Goal: Task Accomplishment & Management: Manage account settings

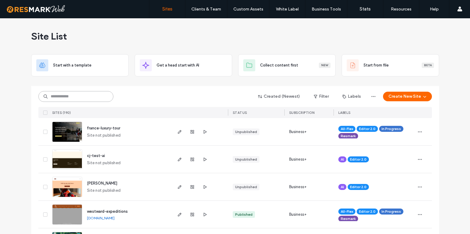
click at [74, 95] on input at bounding box center [75, 96] width 75 height 11
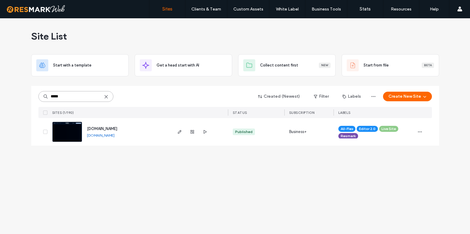
type input "*****"
click at [104, 129] on span "[DOMAIN_NAME]" at bounding box center [102, 129] width 30 height 5
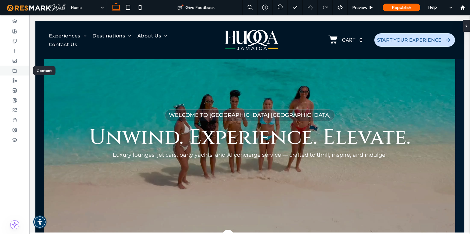
click at [16, 70] on icon at bounding box center [14, 70] width 5 height 5
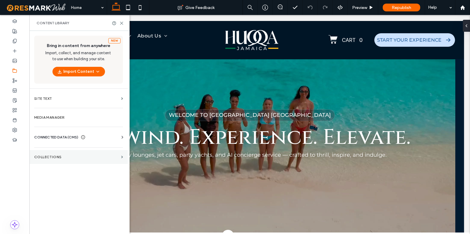
click at [54, 158] on label "Collections" at bounding box center [76, 157] width 85 height 4
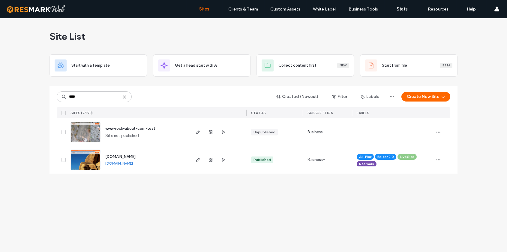
type input "****"
click at [131, 157] on span "[DOMAIN_NAME]" at bounding box center [120, 156] width 30 height 5
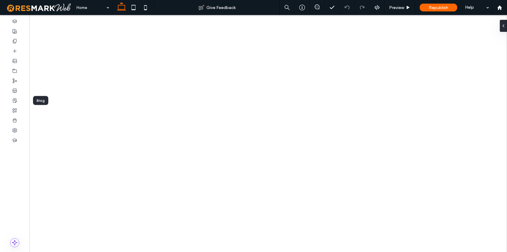
click at [16, 98] on icon at bounding box center [14, 100] width 5 height 5
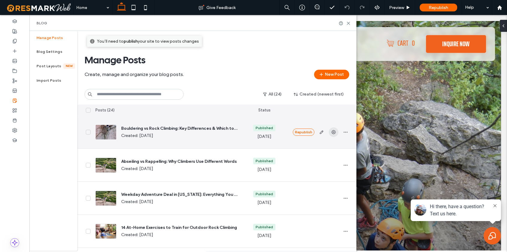
click at [332, 131] on icon "button" at bounding box center [333, 132] width 5 height 5
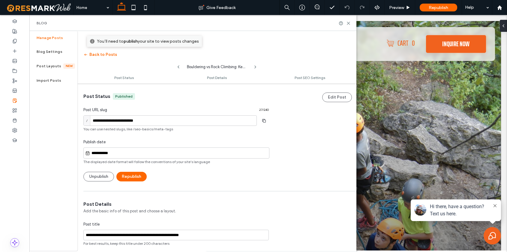
scroll to position [0, 0]
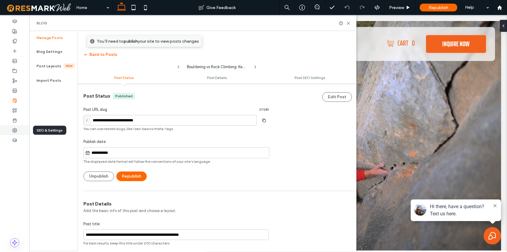
click at [11, 130] on div at bounding box center [14, 130] width 29 height 10
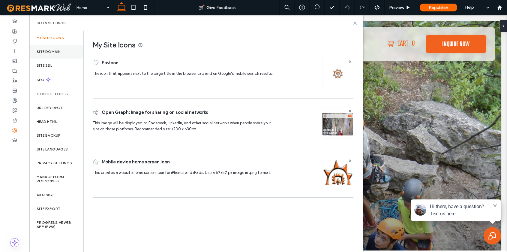
click at [56, 50] on label "Site Domain" at bounding box center [49, 52] width 24 height 4
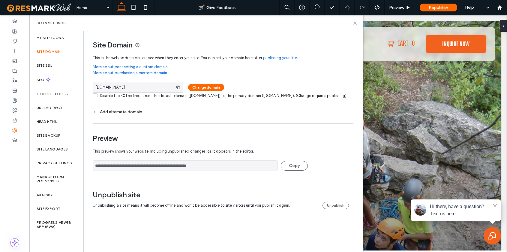
drag, startPoint x: 230, startPoint y: 172, endPoint x: 102, endPoint y: 167, distance: 128.8
click at [102, 167] on input "**********" at bounding box center [185, 165] width 185 height 11
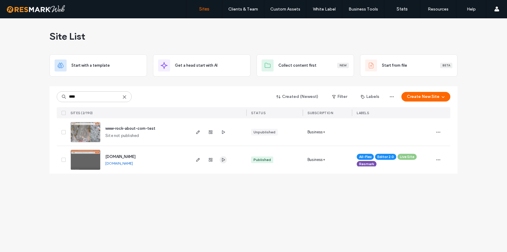
click at [226, 159] on span "button" at bounding box center [223, 159] width 7 height 7
click at [107, 99] on input "****" at bounding box center [94, 96] width 75 height 11
type input "*****"
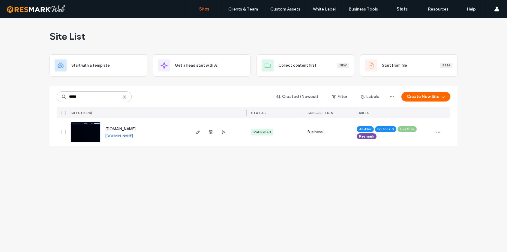
click at [136, 130] on span "[DOMAIN_NAME]" at bounding box center [120, 129] width 30 height 5
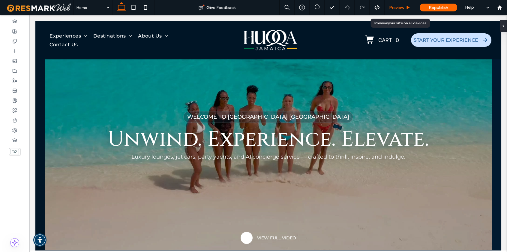
click at [392, 8] on span "Preview" at bounding box center [396, 7] width 15 height 5
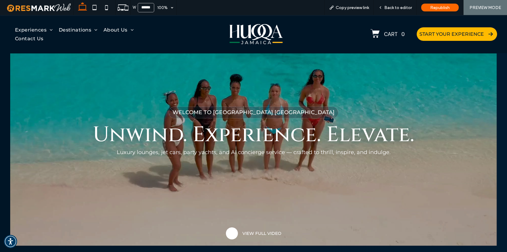
click at [434, 37] on link "START YOUR EXPERIENCE" at bounding box center [457, 34] width 80 height 14
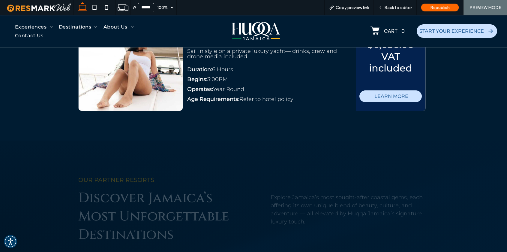
scroll to position [2382, 0]
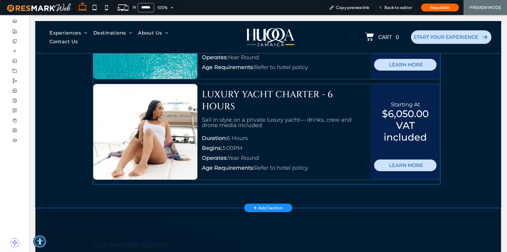
scroll to position [2309, 0]
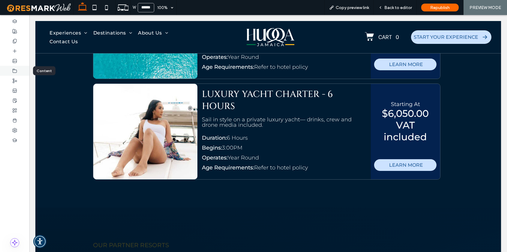
click at [16, 71] on icon at bounding box center [14, 70] width 5 height 5
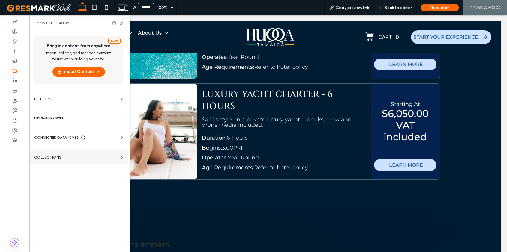
click at [63, 157] on label "Collections" at bounding box center [76, 157] width 85 height 4
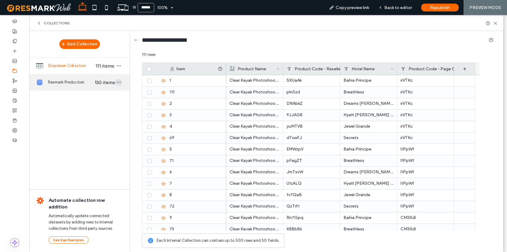
click at [119, 80] on icon "button" at bounding box center [118, 82] width 5 height 5
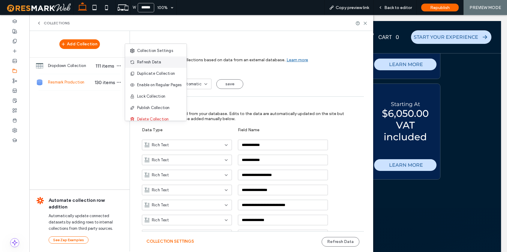
click at [149, 65] on span "Refresh Data" at bounding box center [149, 62] width 24 height 6
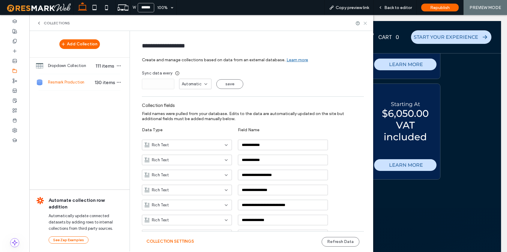
click at [366, 21] on icon at bounding box center [365, 23] width 5 height 5
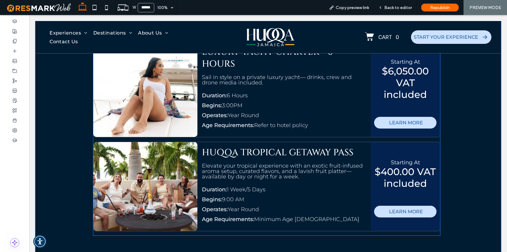
scroll to position [2394, 0]
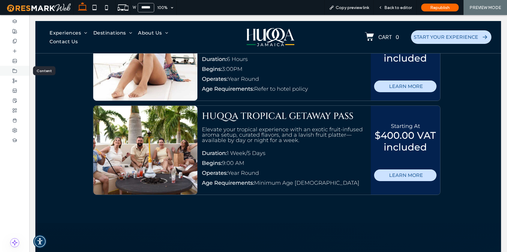
click at [16, 70] on icon at bounding box center [14, 70] width 5 height 5
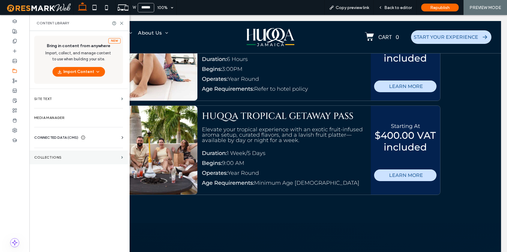
click at [55, 155] on section "Collections" at bounding box center [78, 157] width 98 height 14
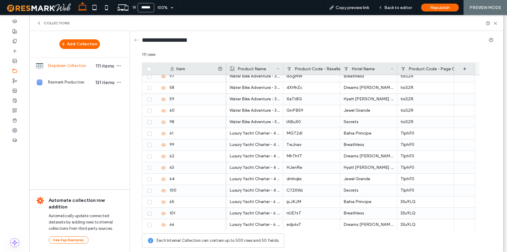
scroll to position [1122, 0]
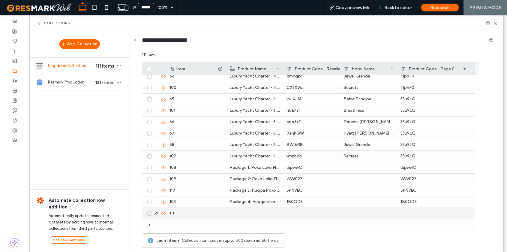
click at [195, 212] on div "111" at bounding box center [196, 213] width 60 height 11
click at [155, 213] on icon at bounding box center [156, 213] width 5 height 5
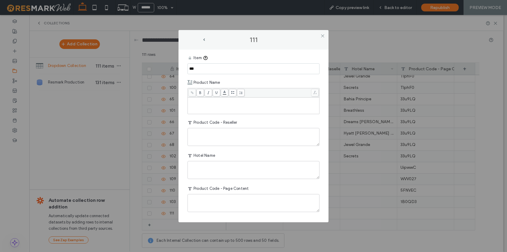
click at [210, 104] on div "Rich Text Editor" at bounding box center [254, 105] width 130 height 15
click at [213, 199] on textarea "plain-text-cell" at bounding box center [254, 203] width 132 height 18
paste textarea "******"
type textarea "******"
click at [205, 169] on textarea "plain-text-cell" at bounding box center [254, 170] width 132 height 18
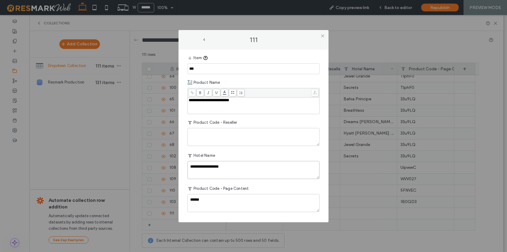
type textarea "**********"
click at [203, 137] on textarea "plain-text-cell" at bounding box center [254, 137] width 132 height 18
paste textarea "******"
type textarea "******"
click at [322, 35] on icon at bounding box center [322, 36] width 5 height 5
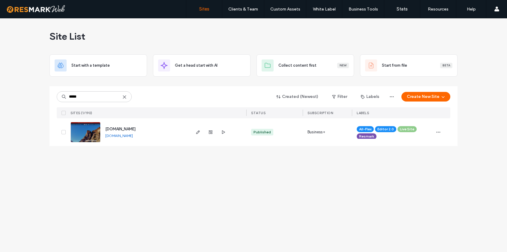
type input "*****"
click at [127, 129] on span "www.gcex.com" at bounding box center [120, 129] width 30 height 5
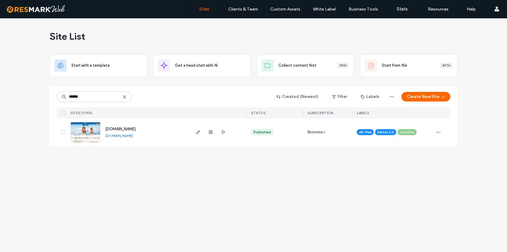
type input "******"
click at [126, 130] on span "[DOMAIN_NAME]" at bounding box center [120, 129] width 30 height 5
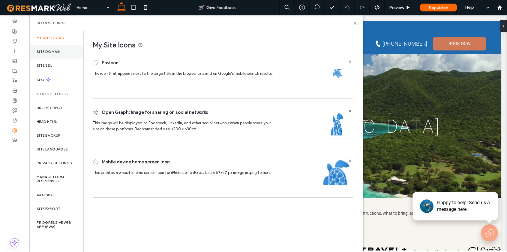
click at [53, 54] on div "Site Domain" at bounding box center [56, 52] width 54 height 14
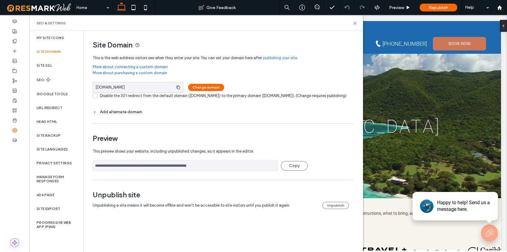
drag, startPoint x: 226, startPoint y: 171, endPoint x: 92, endPoint y: 167, distance: 134.5
click at [92, 167] on div "**********" at bounding box center [221, 126] width 274 height 190
drag, startPoint x: 357, startPoint y: 23, endPoint x: 345, endPoint y: 0, distance: 25.6
click at [357, 23] on icon at bounding box center [355, 23] width 5 height 5
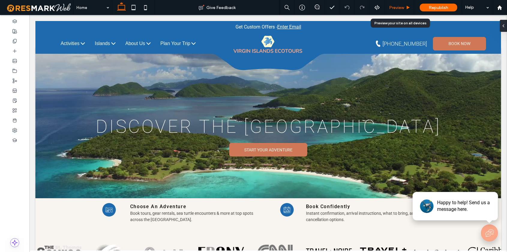
click at [395, 5] on span "Preview" at bounding box center [396, 7] width 15 height 5
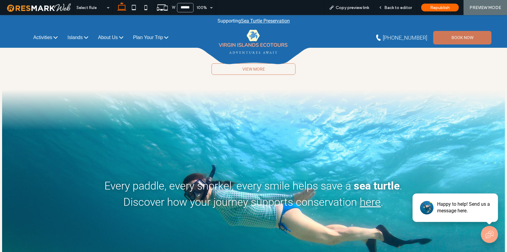
scroll to position [1187, 0]
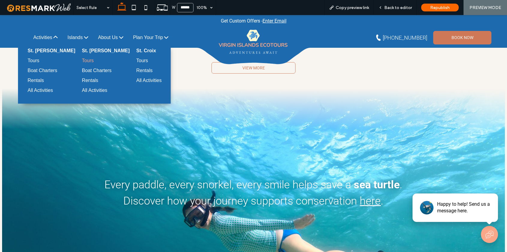
click at [82, 59] on div "Tours" at bounding box center [103, 60] width 43 height 5
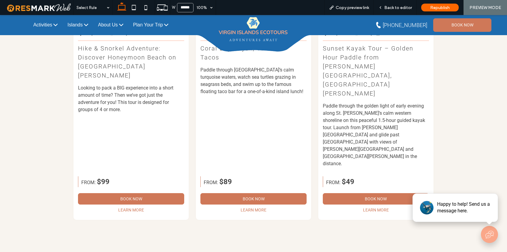
scroll to position [624, 0]
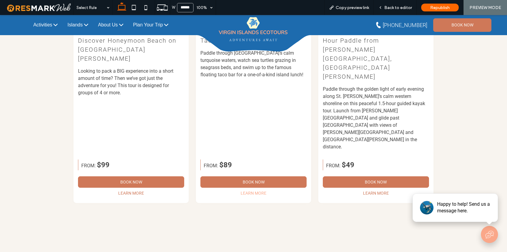
click at [255, 191] on span "Learn More" at bounding box center [254, 193] width 26 height 5
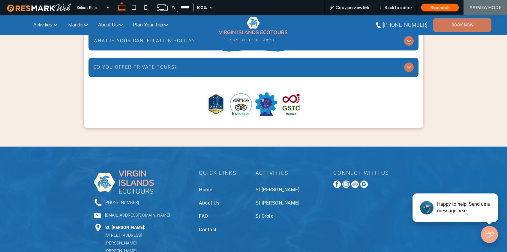
scroll to position [937, 0]
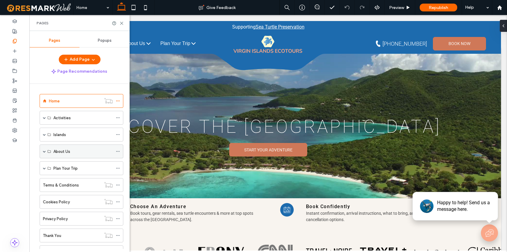
click at [43, 152] on span at bounding box center [44, 151] width 3 height 3
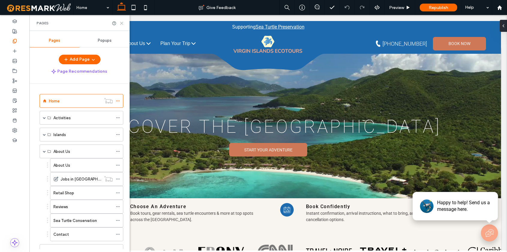
drag, startPoint x: 120, startPoint y: 22, endPoint x: 92, endPoint y: 7, distance: 31.8
click at [120, 22] on icon at bounding box center [121, 23] width 5 height 5
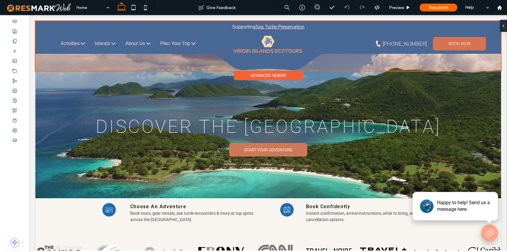
click at [152, 39] on div at bounding box center [268, 46] width 466 height 50
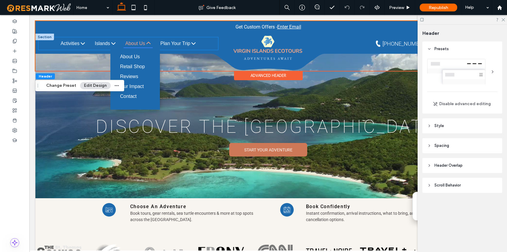
click at [135, 45] on span "About Us" at bounding box center [138, 43] width 29 height 9
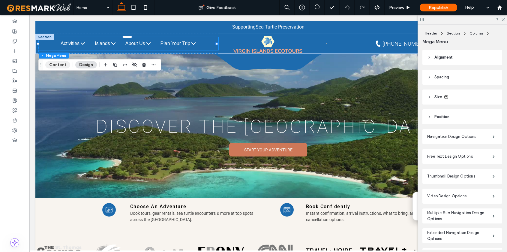
click at [56, 64] on button "Content" at bounding box center [57, 64] width 25 height 7
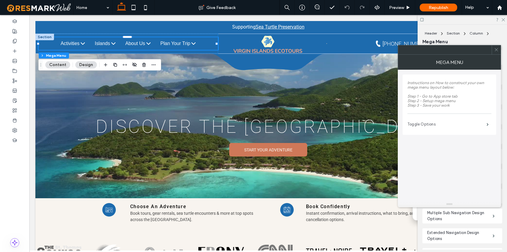
click at [432, 126] on label "Toggle Options" at bounding box center [446, 124] width 79 height 12
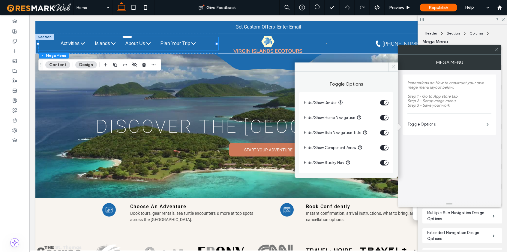
click at [497, 50] on icon at bounding box center [496, 49] width 5 height 5
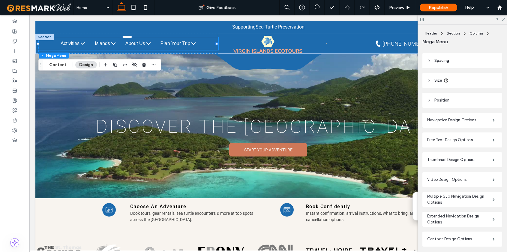
scroll to position [17, 0]
click at [64, 64] on button "Content" at bounding box center [57, 64] width 25 height 7
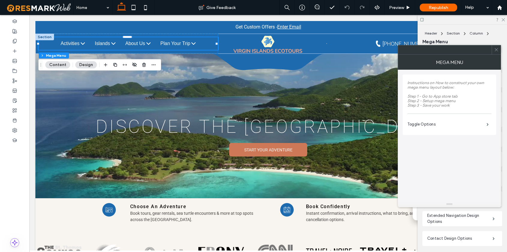
click at [85, 64] on button "Design" at bounding box center [86, 64] width 22 height 7
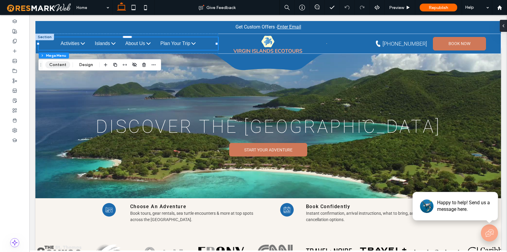
click at [69, 64] on button "Content" at bounding box center [57, 64] width 25 height 7
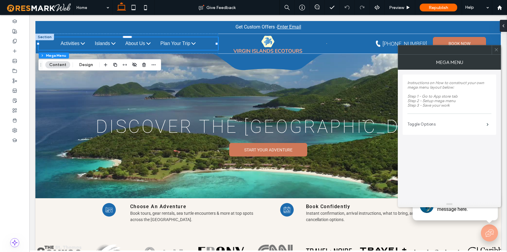
click at [418, 126] on label "Toggle Options" at bounding box center [446, 124] width 79 height 12
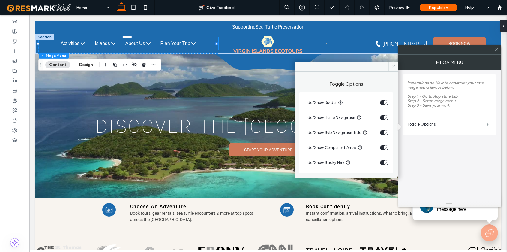
click at [395, 65] on icon at bounding box center [393, 67] width 5 height 5
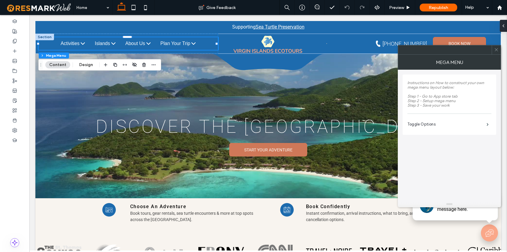
click at [496, 49] on icon at bounding box center [496, 49] width 5 height 5
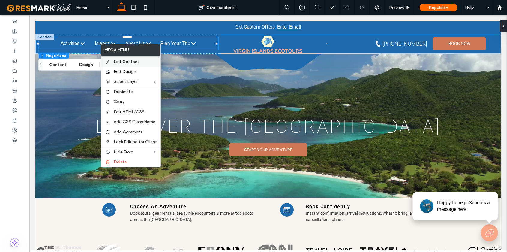
click at [117, 62] on span "Edit Content" at bounding box center [127, 61] width 26 height 5
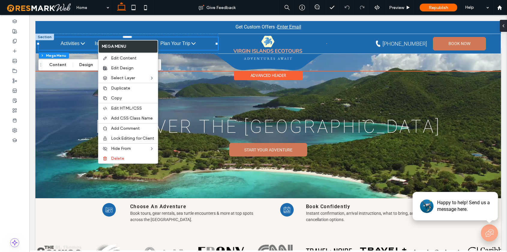
click at [89, 43] on ul "Activities St. [PERSON_NAME] Tours Boat Charters Rentals All Activities Tours" at bounding box center [129, 43] width 146 height 13
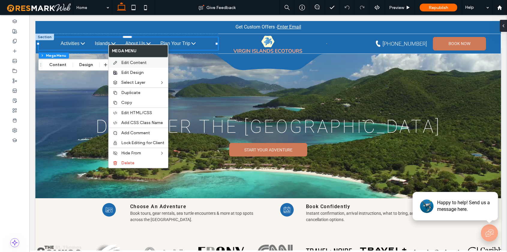
click at [131, 63] on span "Edit Content" at bounding box center [134, 62] width 26 height 5
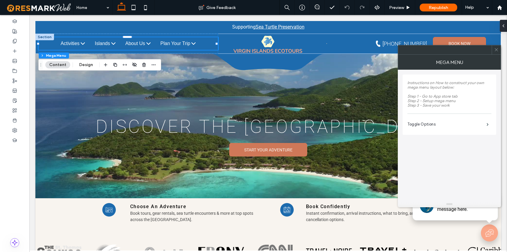
click at [439, 101] on span "Instructions on How to construct your own mega menu layout below: Step 1 - Go t…" at bounding box center [445, 93] width 77 height 27
click at [497, 50] on icon at bounding box center [496, 49] width 5 height 5
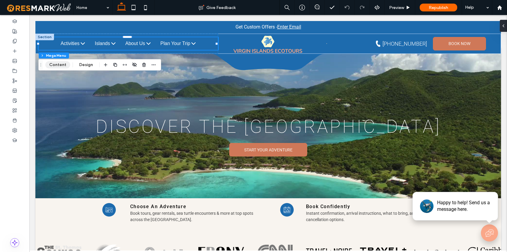
click at [64, 66] on button "Content" at bounding box center [57, 64] width 25 height 7
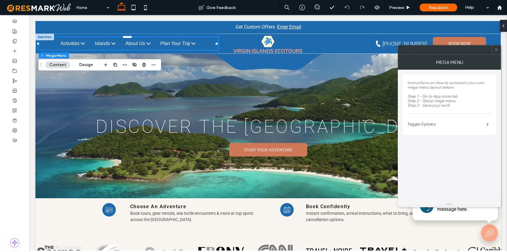
click at [424, 127] on label "Toggle Options" at bounding box center [446, 124] width 79 height 12
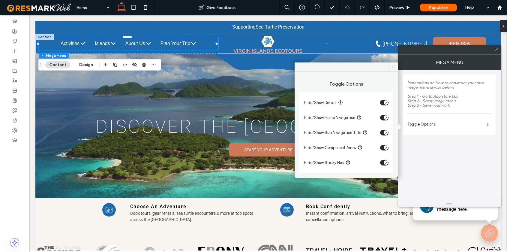
click at [394, 65] on icon at bounding box center [393, 67] width 5 height 5
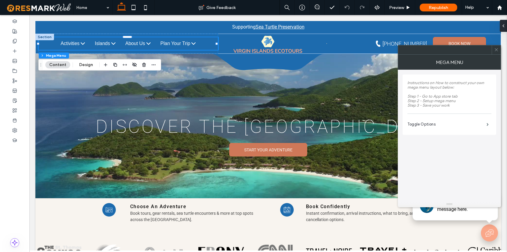
click at [497, 48] on icon at bounding box center [496, 49] width 5 height 5
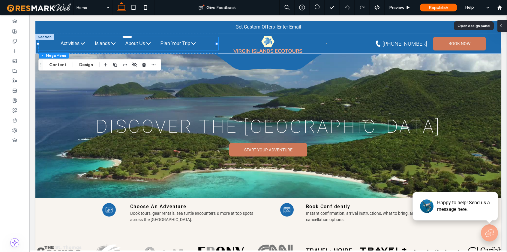
click at [502, 24] on icon at bounding box center [501, 25] width 5 height 5
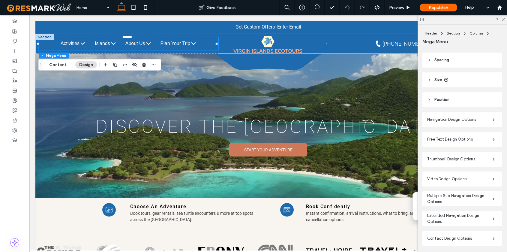
click at [430, 61] on icon at bounding box center [429, 60] width 4 height 4
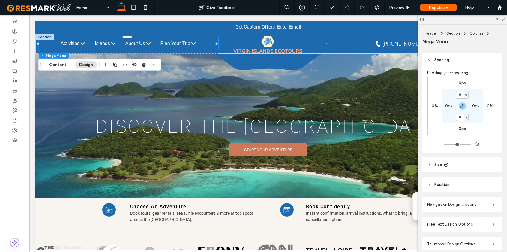
click at [431, 60] on icon at bounding box center [429, 60] width 4 height 4
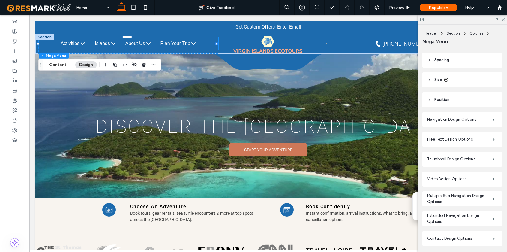
click at [431, 101] on icon at bounding box center [429, 100] width 4 height 4
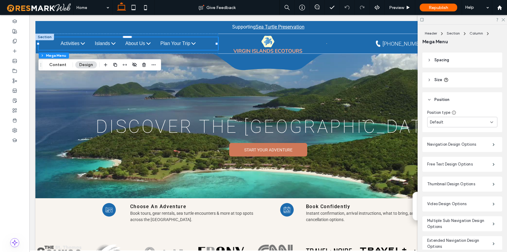
click at [431, 101] on icon at bounding box center [429, 100] width 4 height 4
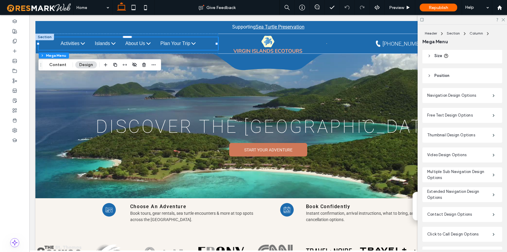
scroll to position [47, 0]
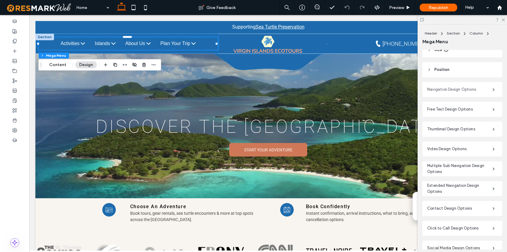
click at [439, 88] on label "Navigation Design Options" at bounding box center [459, 89] width 65 height 12
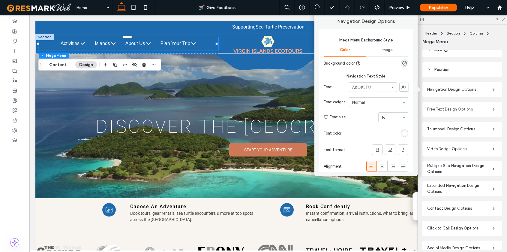
click at [444, 113] on label "Free Text Design Options" at bounding box center [459, 109] width 65 height 12
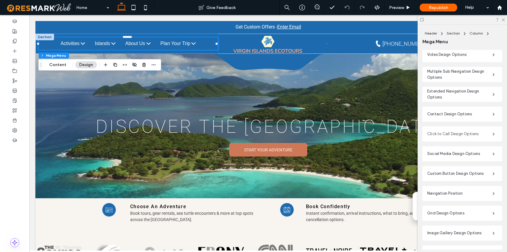
scroll to position [179, 0]
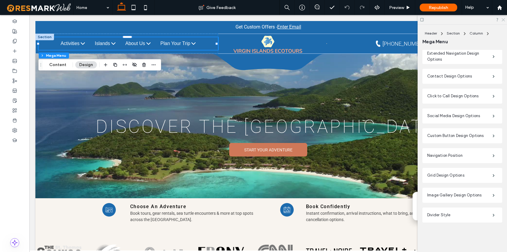
click at [504, 20] on icon at bounding box center [503, 19] width 4 height 4
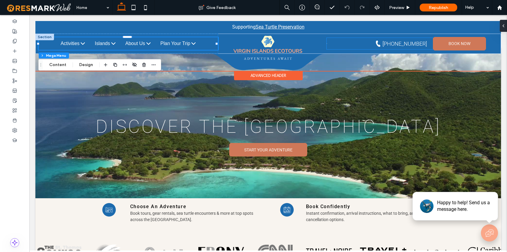
click at [343, 42] on div "Phone [PHONE_NUMBER]" at bounding box center [380, 43] width 106 height 11
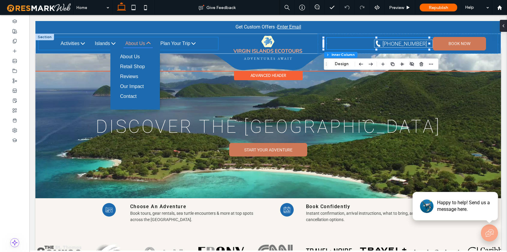
click at [136, 47] on span "About Us" at bounding box center [138, 43] width 29 height 9
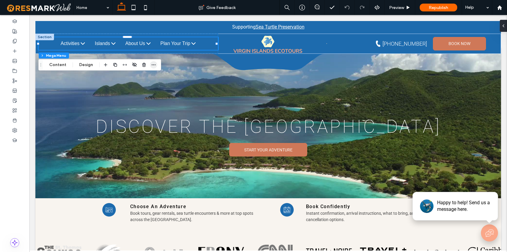
click at [154, 65] on icon "button" at bounding box center [153, 64] width 5 height 5
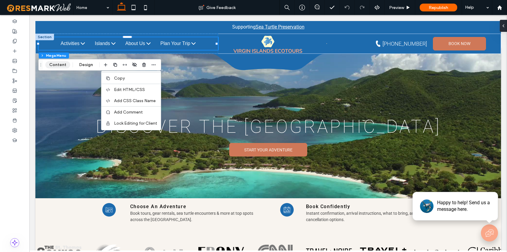
click at [66, 65] on button "Content" at bounding box center [57, 64] width 25 height 7
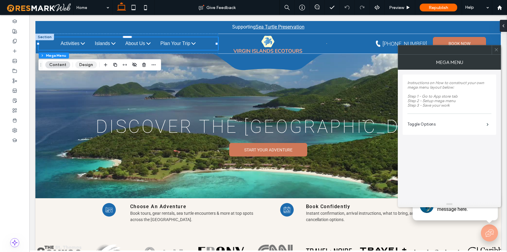
click at [85, 65] on button "Design" at bounding box center [86, 64] width 22 height 7
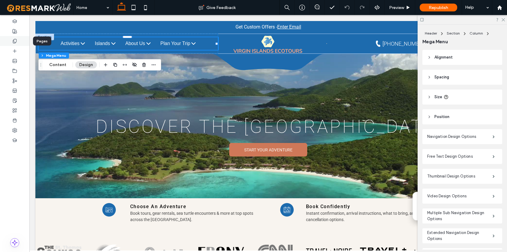
click at [14, 42] on use at bounding box center [14, 41] width 3 height 4
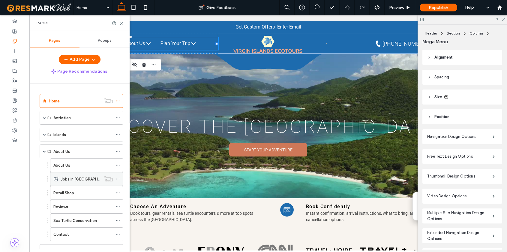
click at [116, 178] on icon at bounding box center [118, 179] width 4 height 4
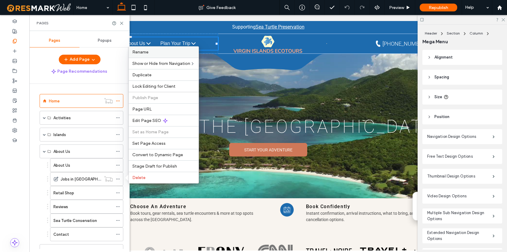
click at [143, 55] on div "Rename" at bounding box center [164, 52] width 70 height 11
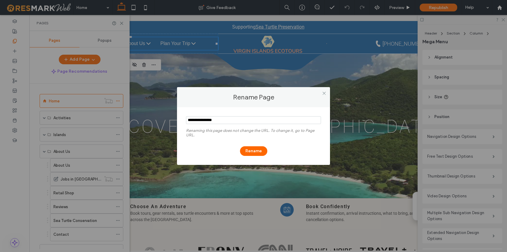
drag, startPoint x: 222, startPoint y: 119, endPoint x: 178, endPoint y: 117, distance: 43.9
click at [178, 117] on div "Renaming this page does not change the URL. To change it, go to Page URL. Rename" at bounding box center [253, 136] width 153 height 58
type input "*******"
click at [255, 152] on button "Rename" at bounding box center [253, 151] width 27 height 10
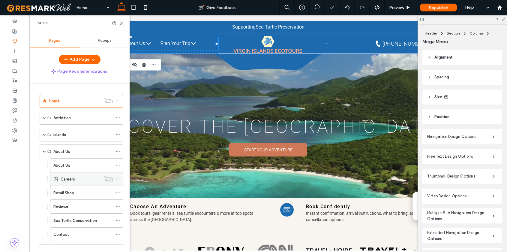
click at [119, 178] on icon at bounding box center [118, 179] width 4 height 4
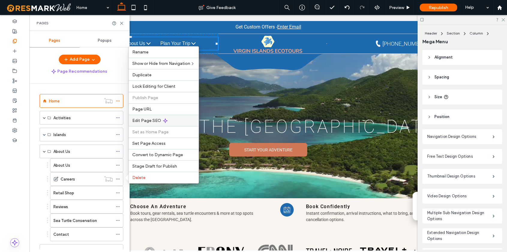
click at [147, 117] on div "Edit Page SEO" at bounding box center [164, 120] width 70 height 11
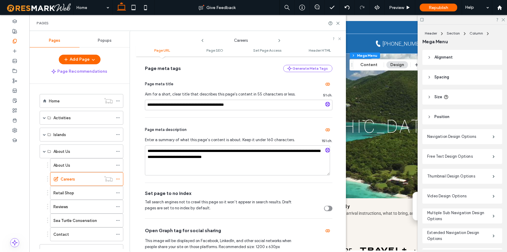
scroll to position [137, 0]
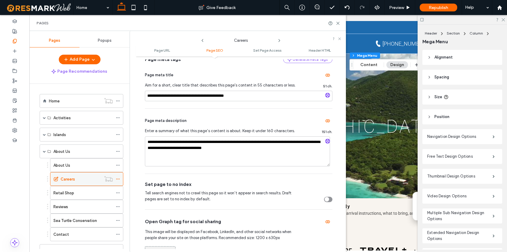
click at [118, 177] on icon at bounding box center [118, 179] width 4 height 4
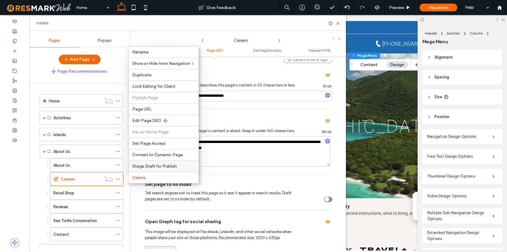
click at [163, 164] on span "Stage Draft for Publish" at bounding box center [154, 166] width 45 height 5
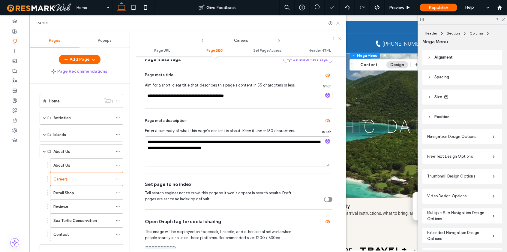
click at [339, 21] on icon at bounding box center [338, 23] width 5 height 5
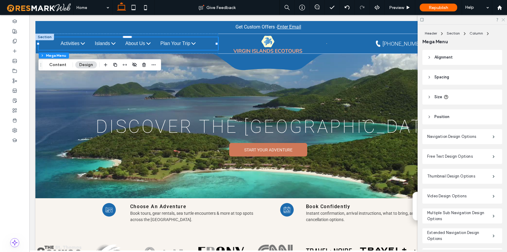
click at [502, 20] on icon at bounding box center [503, 19] width 4 height 4
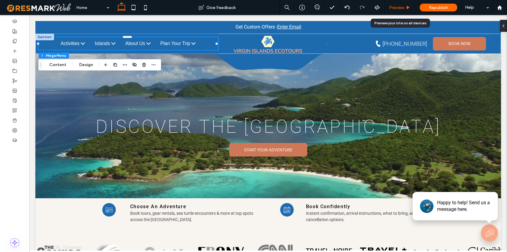
click at [399, 9] on span "Preview" at bounding box center [396, 7] width 15 height 5
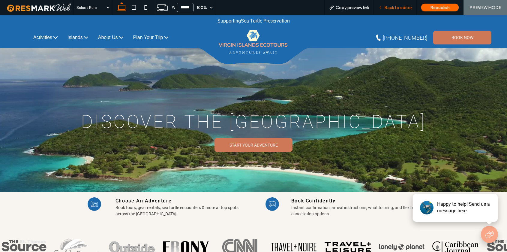
click at [398, 7] on span "Back to editor" at bounding box center [398, 7] width 28 height 5
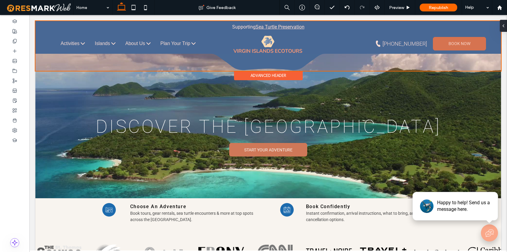
click at [98, 40] on div at bounding box center [268, 46] width 466 height 50
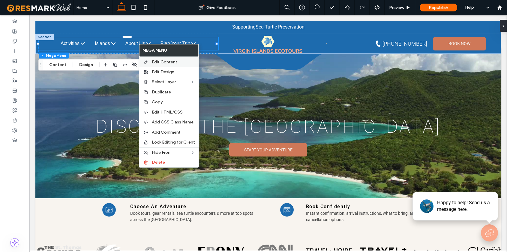
click at [166, 59] on span "Edit Content" at bounding box center [165, 61] width 26 height 5
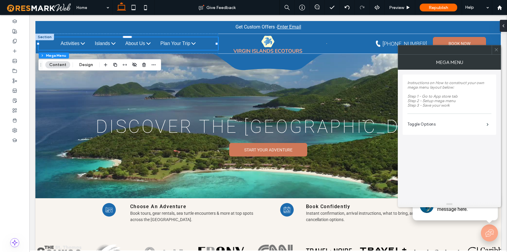
click at [498, 50] on icon at bounding box center [496, 49] width 5 height 5
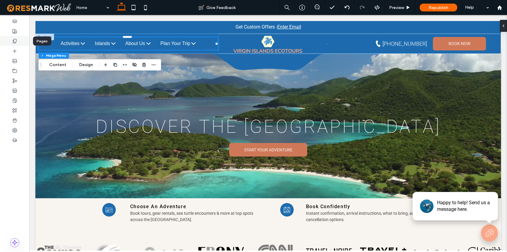
click at [16, 43] on icon at bounding box center [14, 41] width 5 height 5
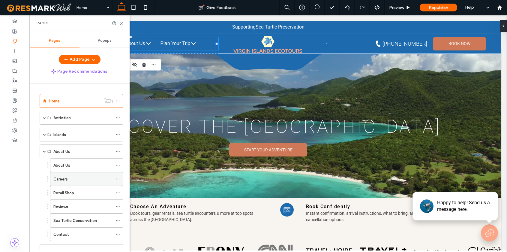
click at [118, 179] on use at bounding box center [117, 179] width 3 height 1
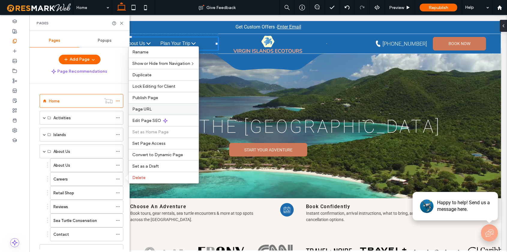
click at [145, 110] on span "Page URL" at bounding box center [142, 109] width 20 height 5
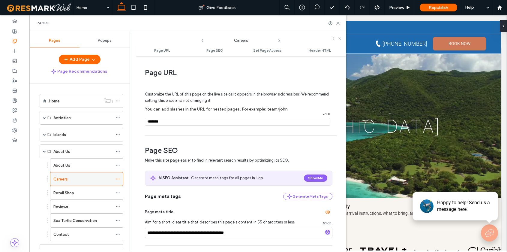
click at [118, 179] on use at bounding box center [117, 179] width 3 height 1
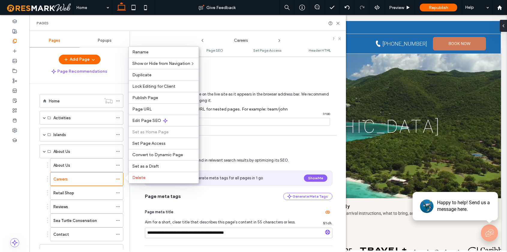
click at [196, 21] on div "Pages" at bounding box center [188, 23] width 302 height 5
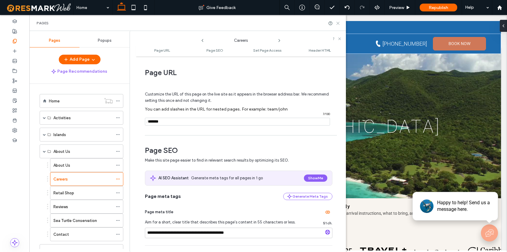
click at [339, 23] on icon at bounding box center [338, 23] width 5 height 5
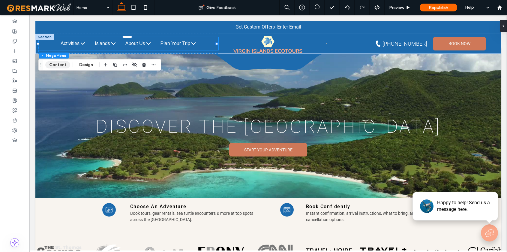
click at [63, 64] on button "Content" at bounding box center [57, 64] width 25 height 7
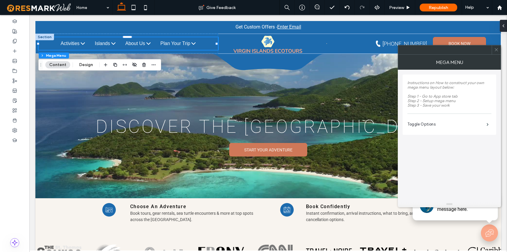
click at [495, 49] on use at bounding box center [496, 49] width 3 height 3
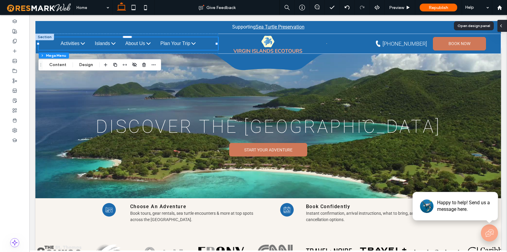
click at [502, 25] on icon at bounding box center [501, 25] width 5 height 5
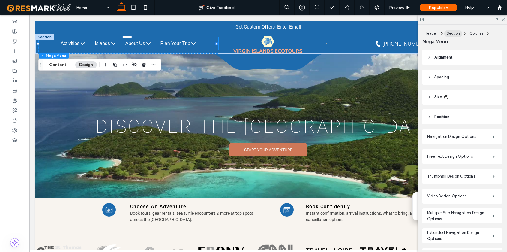
click at [456, 32] on span "Section" at bounding box center [453, 33] width 13 height 5
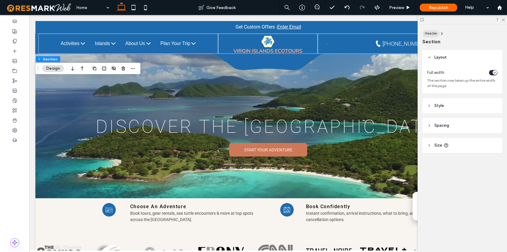
click at [426, 35] on span "Header" at bounding box center [431, 33] width 12 height 5
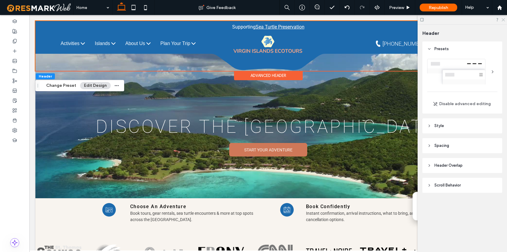
click at [504, 20] on icon at bounding box center [503, 19] width 4 height 4
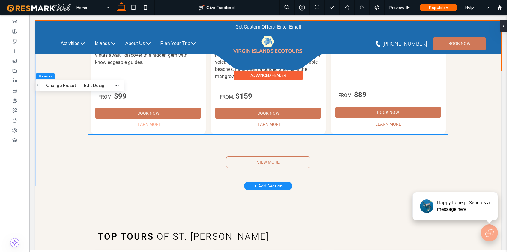
scroll to position [574, 0]
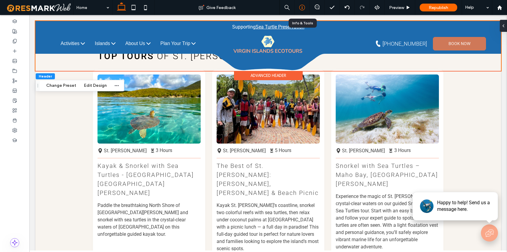
click at [301, 7] on icon at bounding box center [302, 8] width 6 height 6
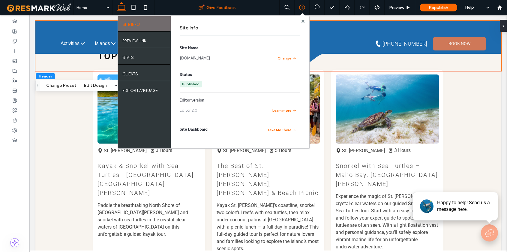
click at [262, 5] on div "Give Feedback" at bounding box center [217, 8] width 125 height 6
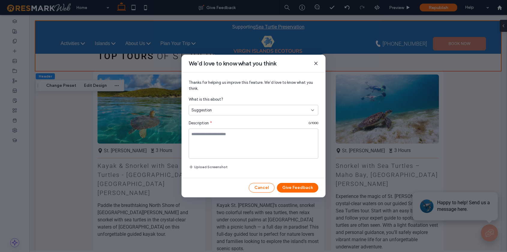
click at [316, 63] on icon at bounding box center [316, 63] width 5 height 5
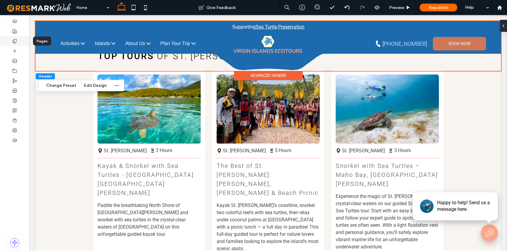
click at [16, 39] on use at bounding box center [14, 41] width 3 height 4
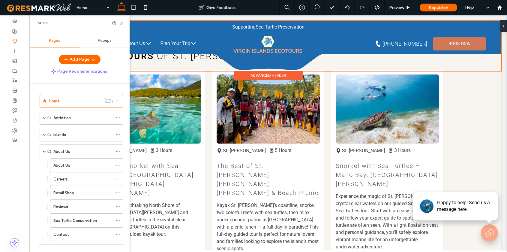
click at [123, 22] on icon at bounding box center [121, 23] width 5 height 5
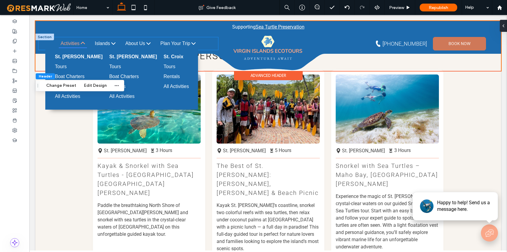
click at [73, 42] on span "Activities" at bounding box center [73, 43] width 28 height 9
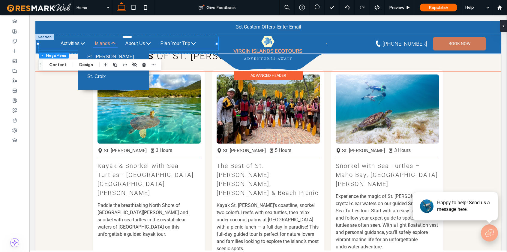
click at [101, 44] on span "Islands" at bounding box center [105, 43] width 25 height 9
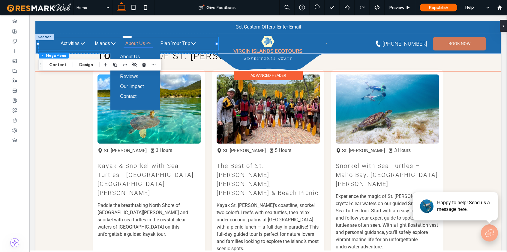
click at [140, 45] on span "About Us" at bounding box center [138, 43] width 29 height 9
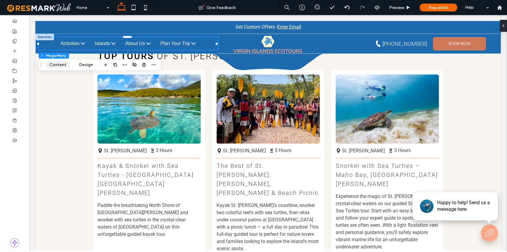
click at [58, 65] on button "Content" at bounding box center [57, 64] width 25 height 7
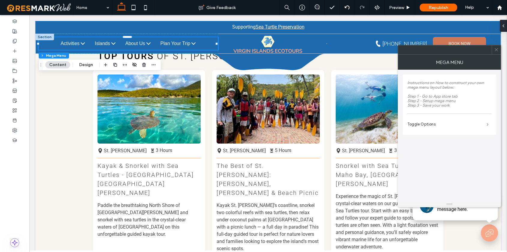
click at [487, 124] on span at bounding box center [488, 124] width 2 height 3
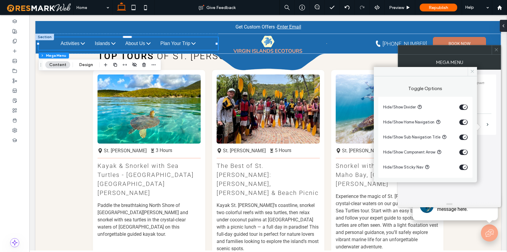
click at [474, 72] on icon at bounding box center [472, 71] width 5 height 5
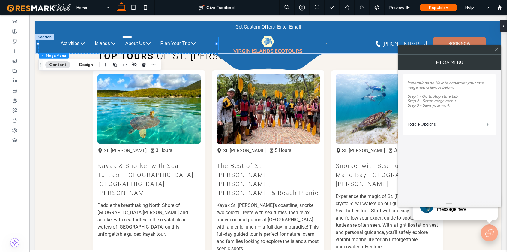
click at [497, 50] on icon at bounding box center [496, 49] width 5 height 5
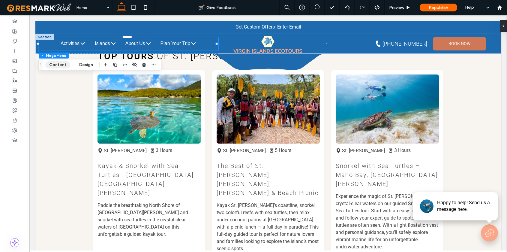
click at [58, 64] on button "Content" at bounding box center [57, 64] width 25 height 7
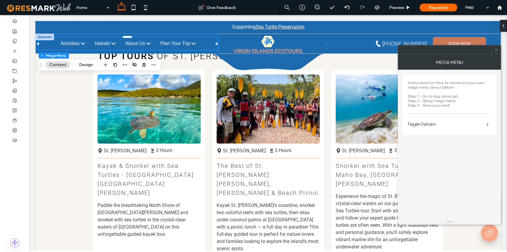
drag, startPoint x: 450, startPoint y: 203, endPoint x: 471, endPoint y: 221, distance: 26.8
click at [496, 49] on use at bounding box center [496, 49] width 3 height 3
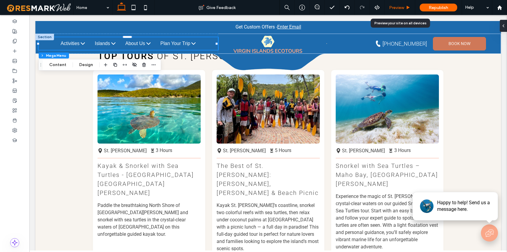
click at [394, 6] on span "Preview" at bounding box center [396, 7] width 15 height 5
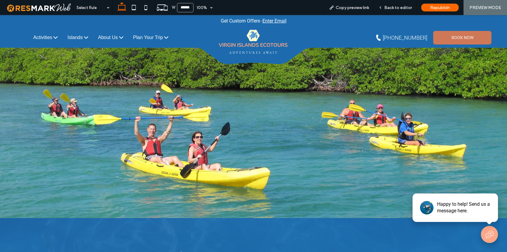
scroll to position [3593, 0]
